Goal: Information Seeking & Learning: Learn about a topic

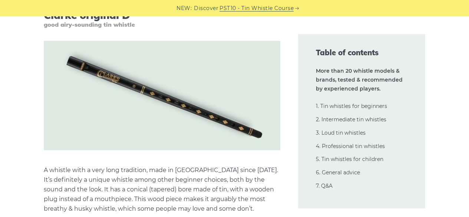
scroll to position [2445, 0]
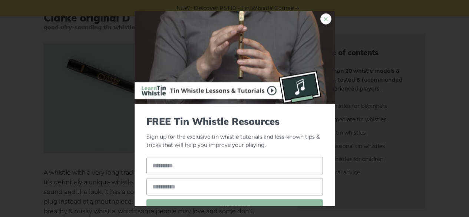
click at [320, 18] on link "×" at bounding box center [325, 18] width 11 height 11
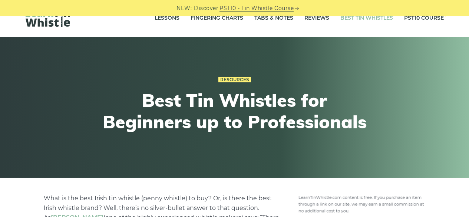
scroll to position [0, 0]
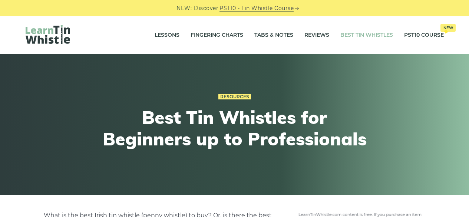
click at [59, 35] on img at bounding box center [48, 34] width 44 height 19
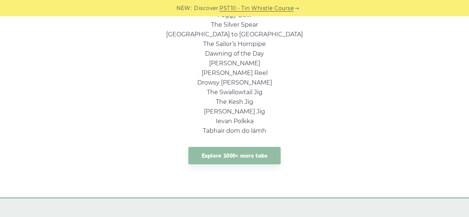
scroll to position [602, 0]
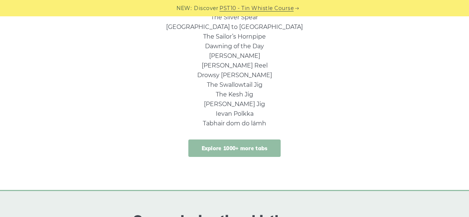
click at [209, 148] on link "Explore 1000+ more tabs" at bounding box center [234, 147] width 93 height 17
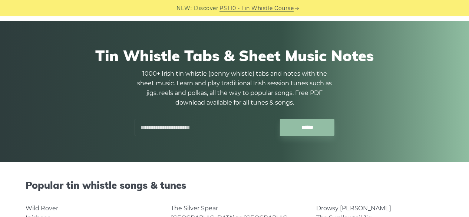
scroll to position [33, 0]
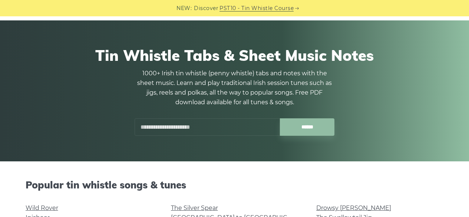
click at [207, 128] on input "text" at bounding box center [207, 126] width 145 height 17
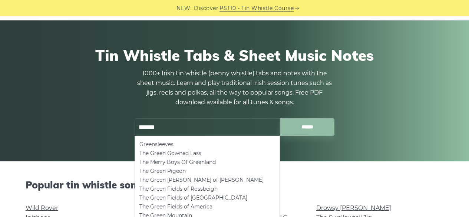
click at [188, 143] on li "Greensleeves" at bounding box center [207, 144] width 136 height 9
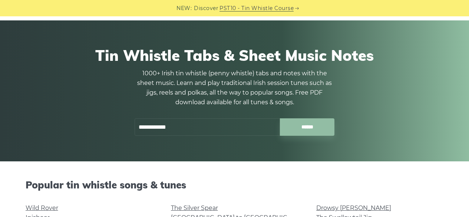
type input "**********"
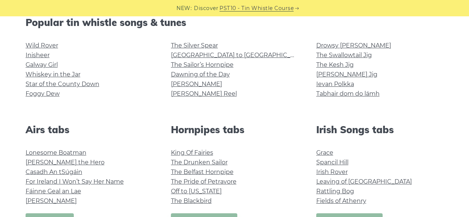
scroll to position [195, 0]
click at [327, 86] on link "Ievan Polkka" at bounding box center [335, 84] width 38 height 7
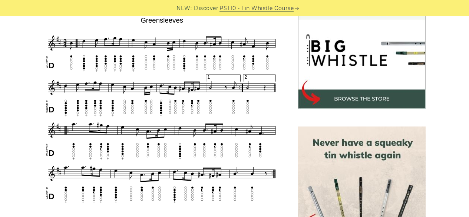
scroll to position [232, 0]
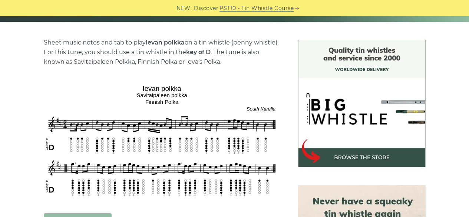
scroll to position [178, 0]
